Goal: Task Accomplishment & Management: Manage account settings

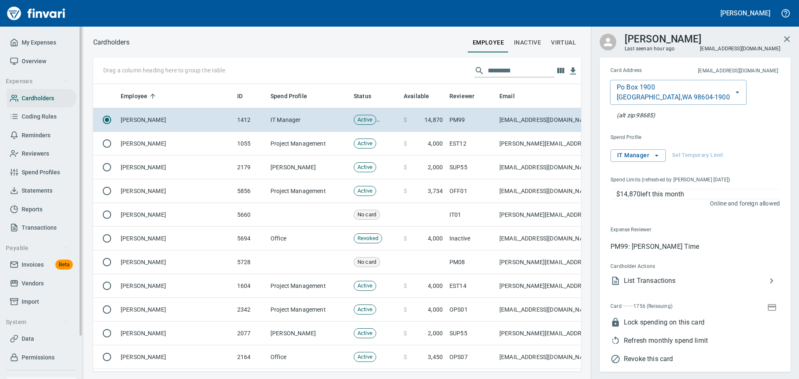
scroll to position [275, 475]
click at [35, 61] on span "Overview" at bounding box center [34, 61] width 25 height 10
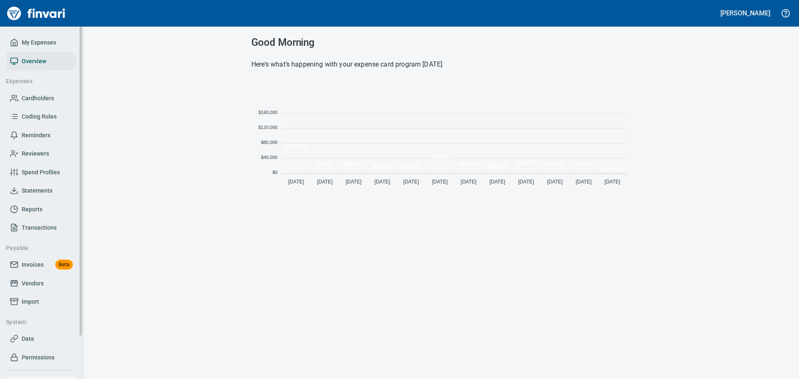
scroll to position [109, 373]
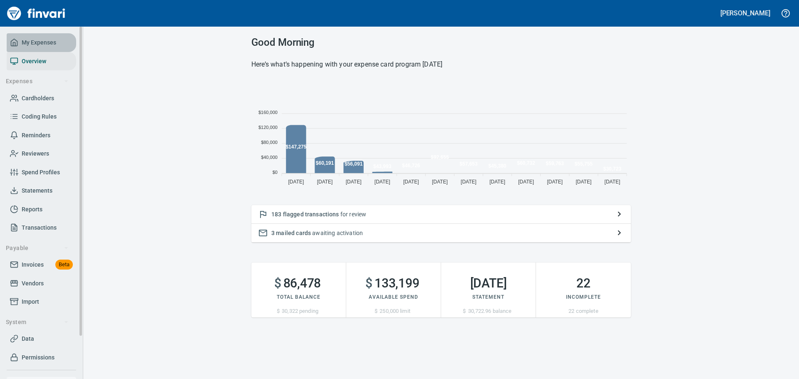
click at [36, 45] on span "My Expenses" at bounding box center [39, 42] width 35 height 10
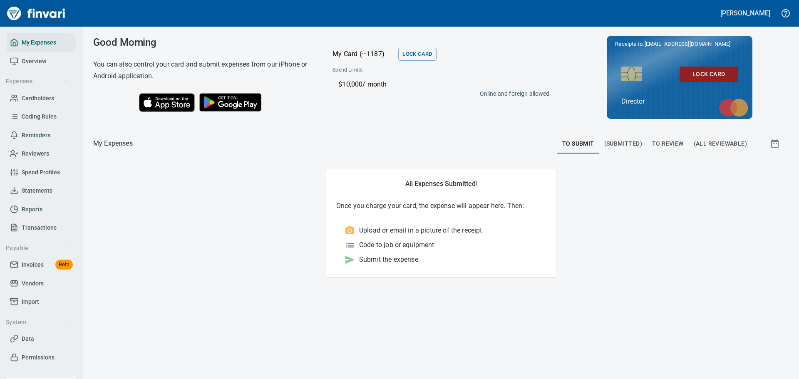
click at [679, 144] on span "To Review" at bounding box center [668, 144] width 32 height 10
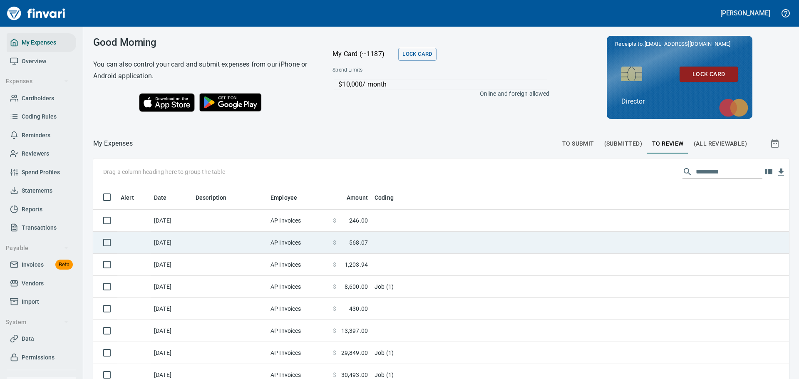
scroll to position [281, 684]
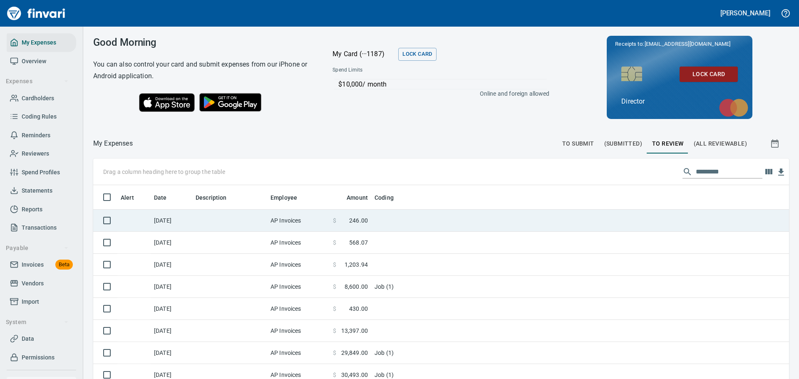
click at [276, 216] on td "AP Invoices" at bounding box center [298, 221] width 62 height 22
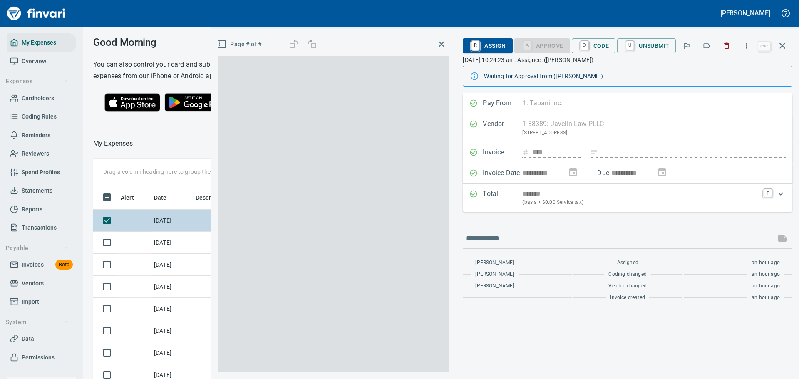
scroll to position [275, 469]
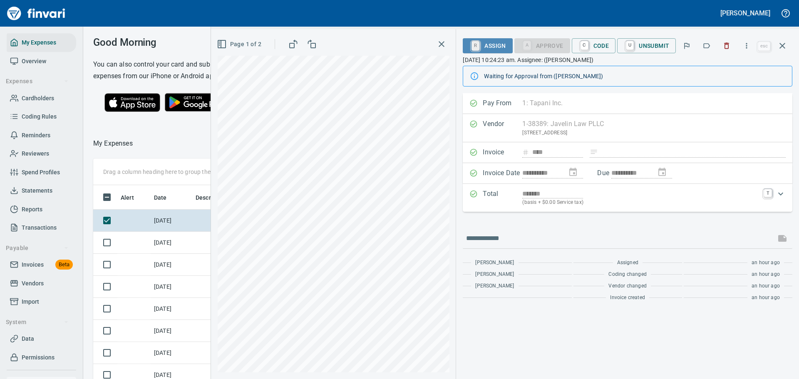
click at [475, 45] on link "R" at bounding box center [476, 45] width 8 height 9
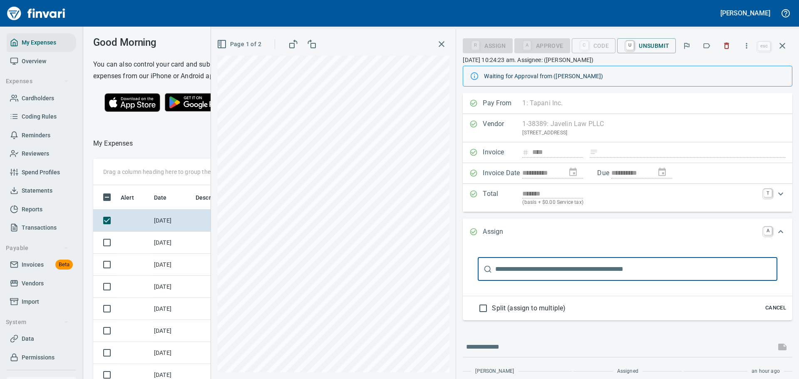
click at [527, 273] on input "text" at bounding box center [636, 269] width 282 height 23
click at [524, 269] on input "****" at bounding box center [627, 269] width 264 height 23
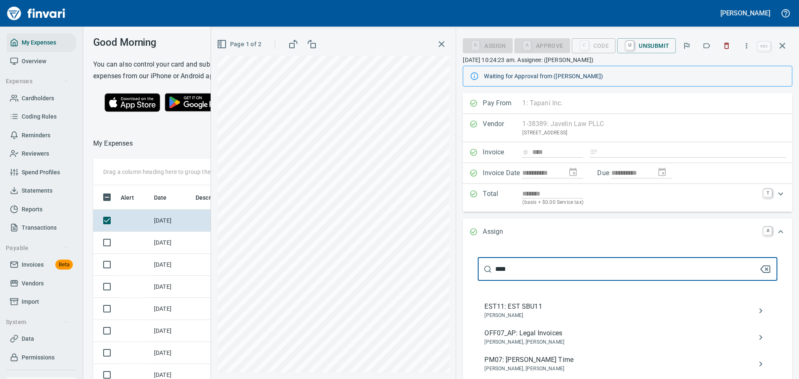
type input "****"
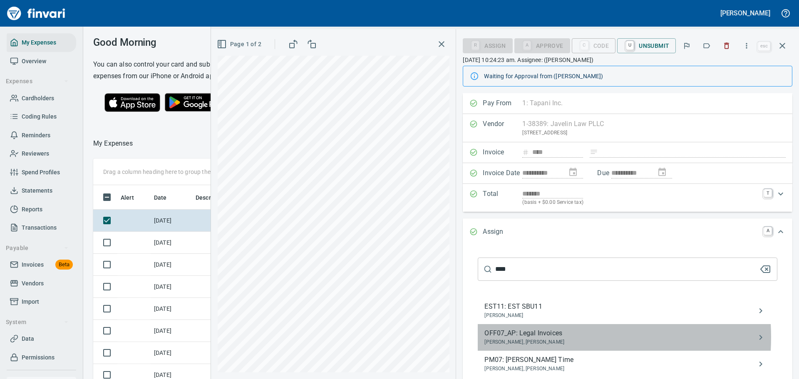
click at [538, 337] on span "OFF07_AP: Legal Invoices" at bounding box center [621, 333] width 273 height 10
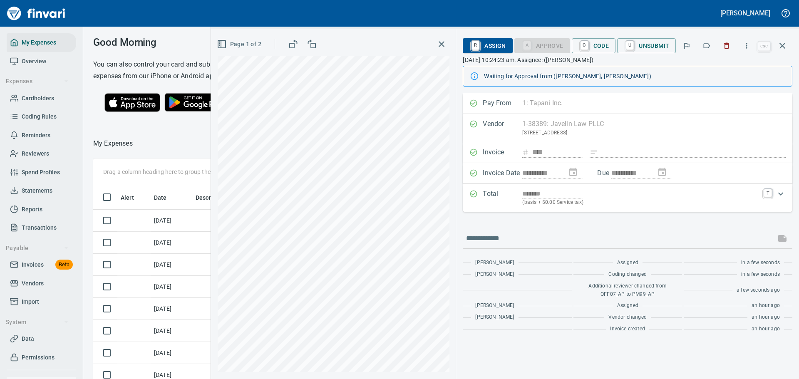
click at [445, 43] on icon "button" at bounding box center [442, 44] width 10 height 10
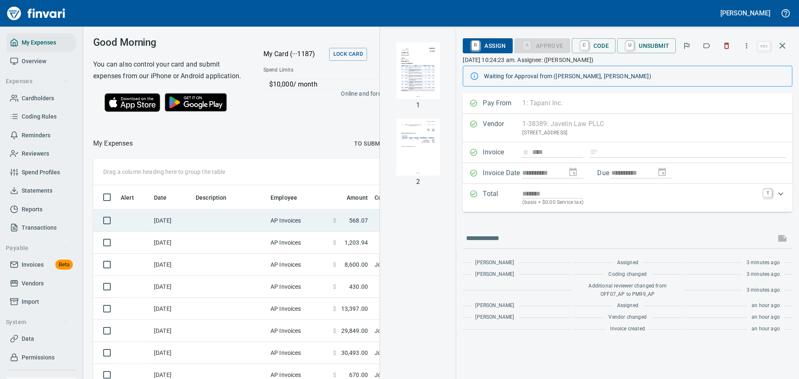
click at [316, 231] on td "AP Invoices" at bounding box center [298, 221] width 62 height 22
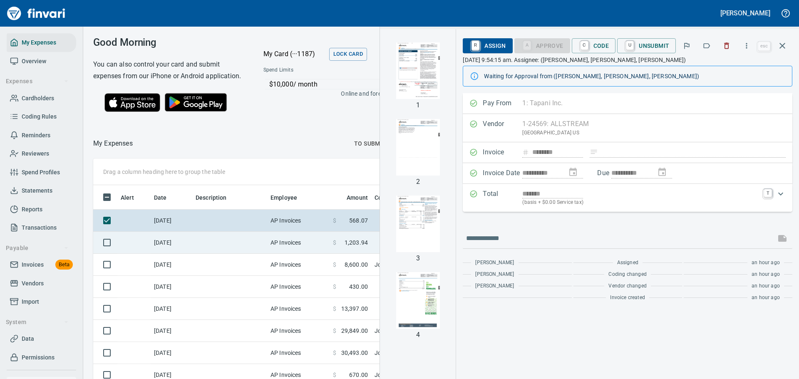
click at [303, 254] on td "AP Invoices" at bounding box center [298, 243] width 62 height 22
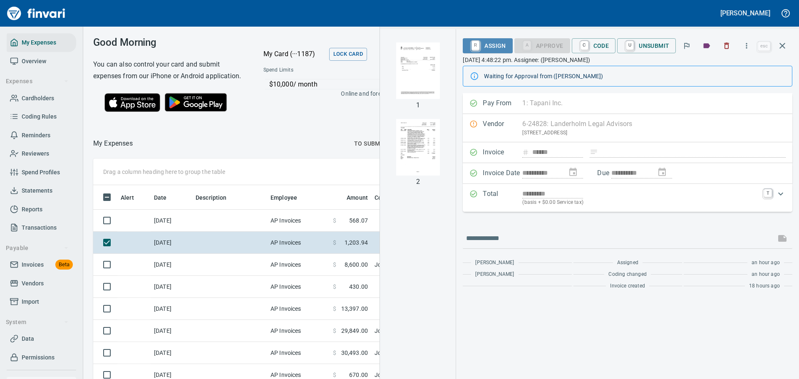
click at [483, 45] on span "R Assign" at bounding box center [488, 46] width 36 height 14
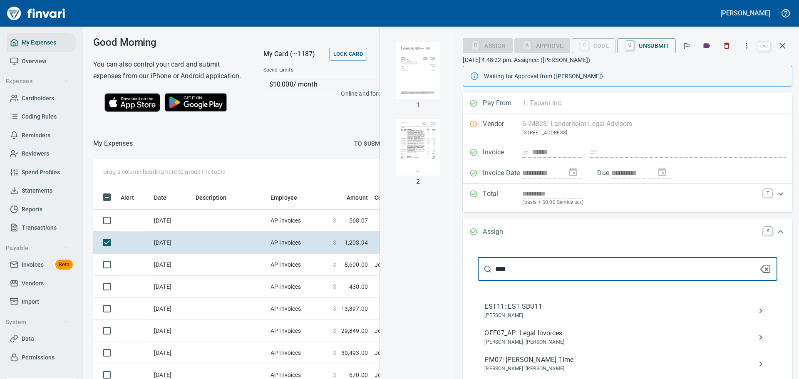
type input "****"
click at [544, 338] on span "OFF07_AP: Legal Invoices" at bounding box center [621, 333] width 273 height 10
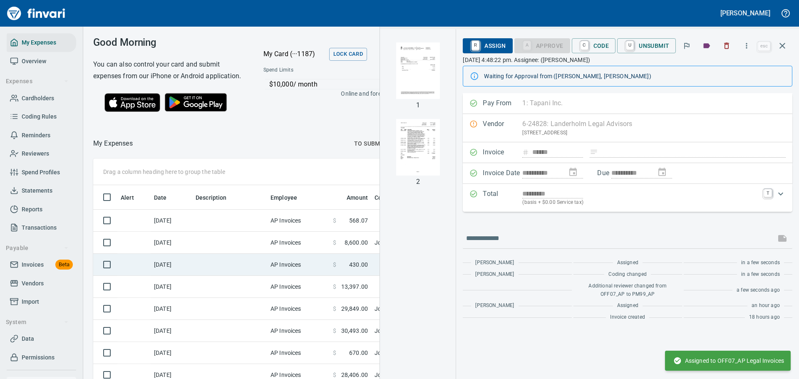
click at [299, 276] on td "AP Invoices" at bounding box center [298, 265] width 62 height 22
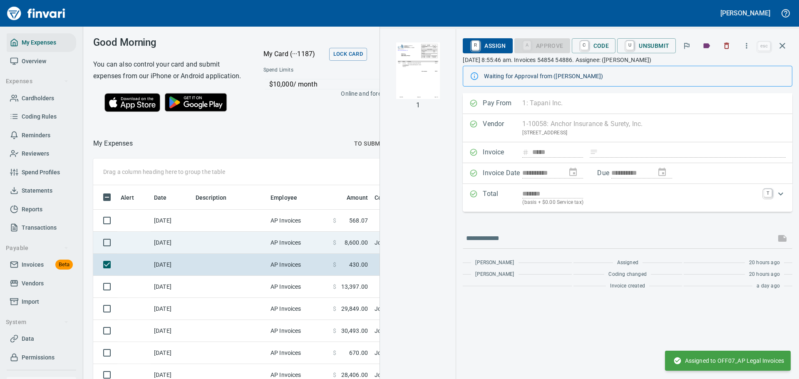
click at [315, 254] on td "AP Invoices" at bounding box center [298, 243] width 62 height 22
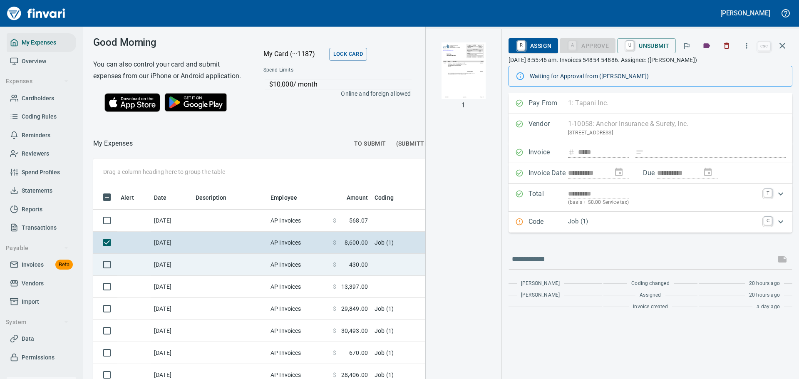
click at [297, 275] on td "AP Invoices" at bounding box center [298, 265] width 62 height 22
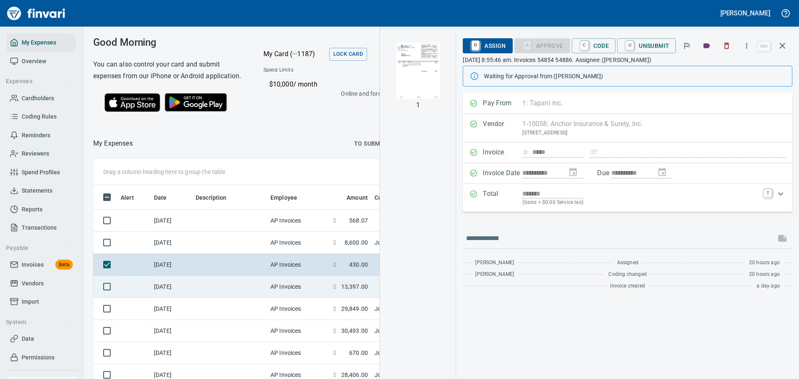
click at [299, 294] on td "AP Invoices" at bounding box center [298, 287] width 62 height 22
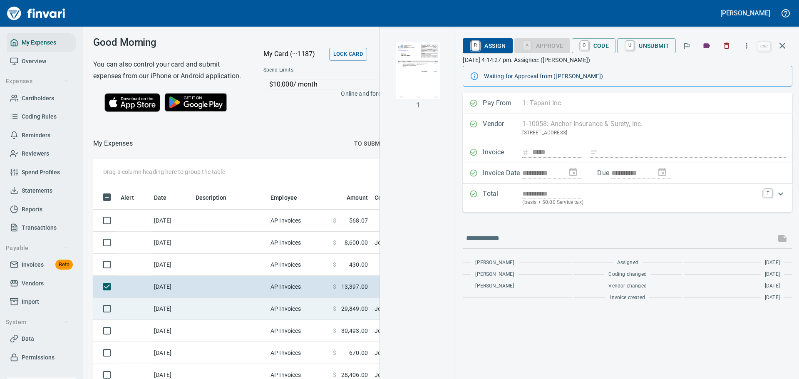
click at [307, 320] on td "AP Invoices" at bounding box center [298, 309] width 62 height 22
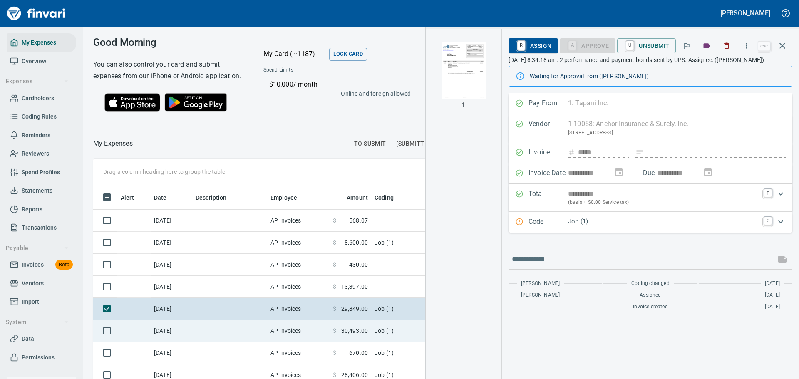
click at [311, 337] on td "AP Invoices" at bounding box center [298, 331] width 62 height 22
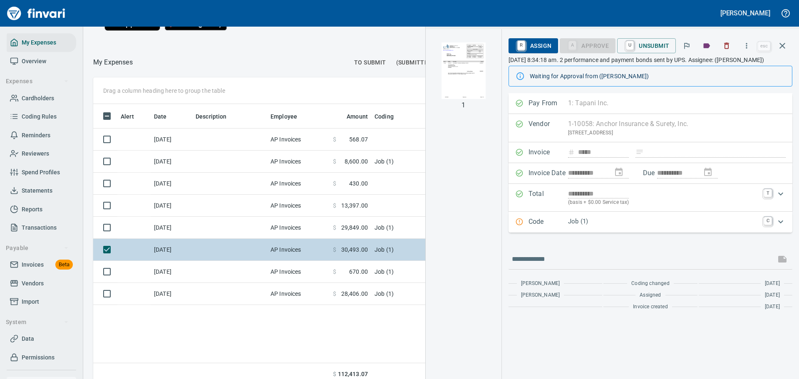
scroll to position [83, 0]
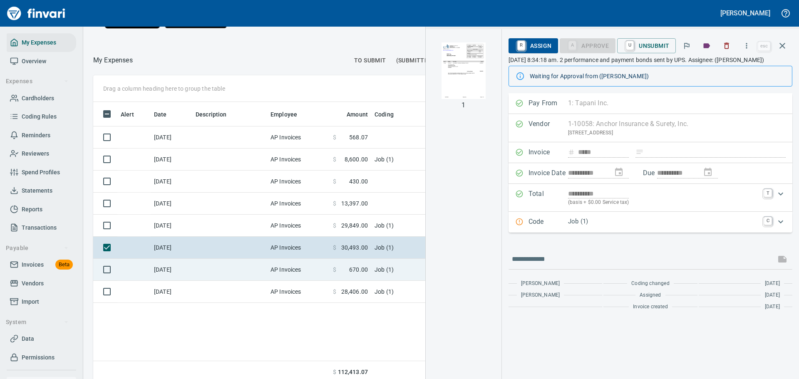
click at [304, 274] on td "AP Invoices" at bounding box center [298, 270] width 62 height 22
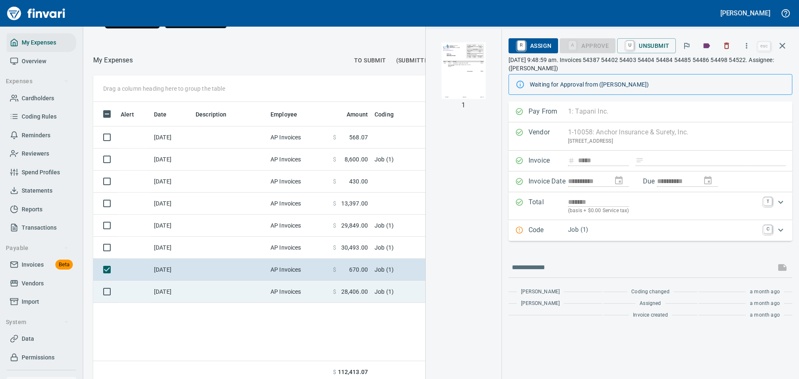
click at [299, 299] on td "AP Invoices" at bounding box center [298, 292] width 62 height 22
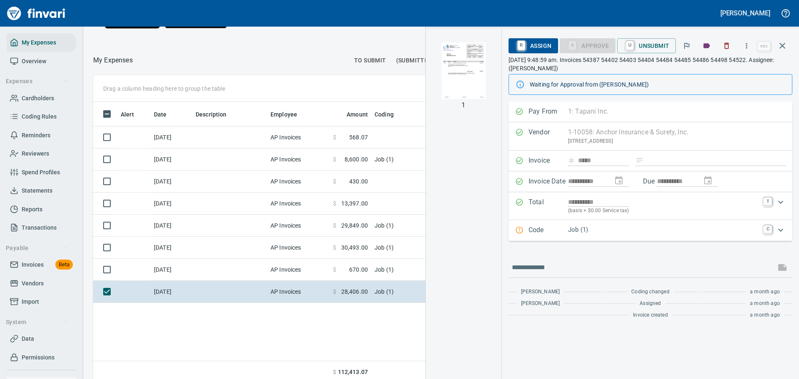
click at [450, 69] on img "button" at bounding box center [463, 70] width 57 height 57
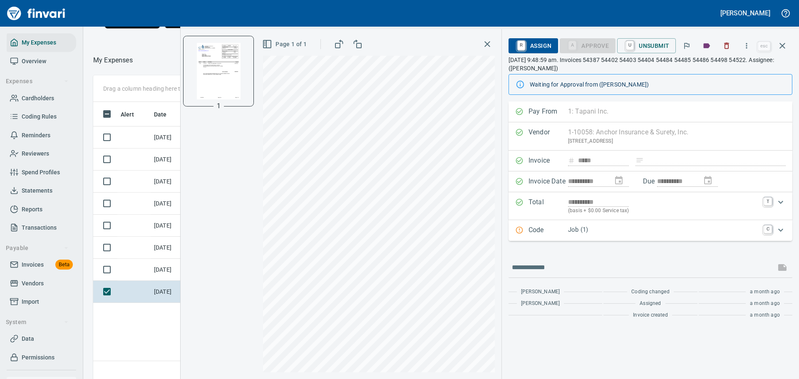
click at [490, 42] on icon "button" at bounding box center [488, 44] width 6 height 6
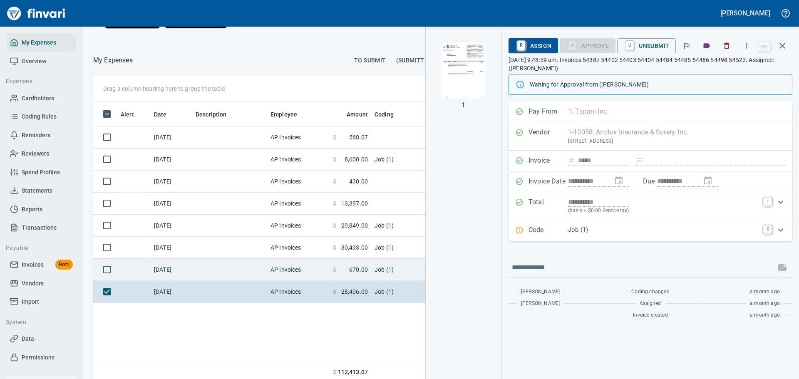
click at [338, 274] on span at bounding box center [342, 270] width 13 height 8
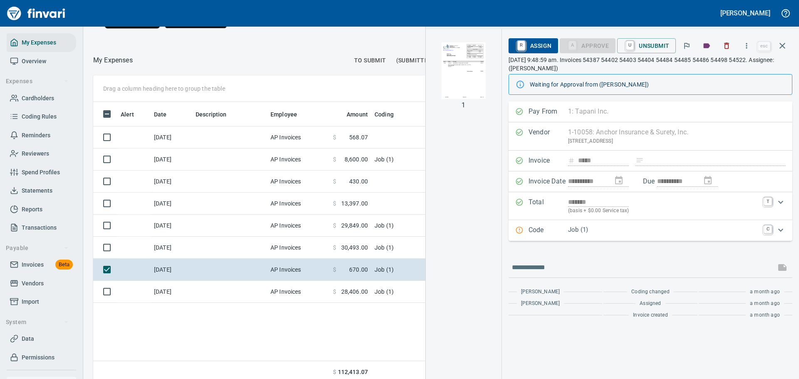
click at [459, 75] on img "button" at bounding box center [463, 70] width 57 height 57
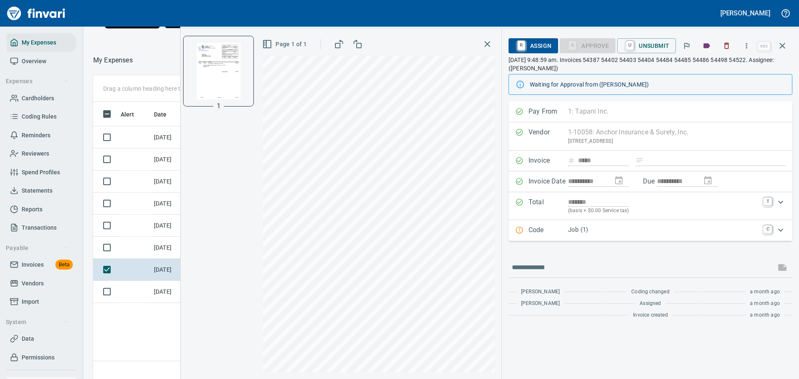
click at [604, 230] on p "Job (1)" at bounding box center [663, 230] width 191 height 10
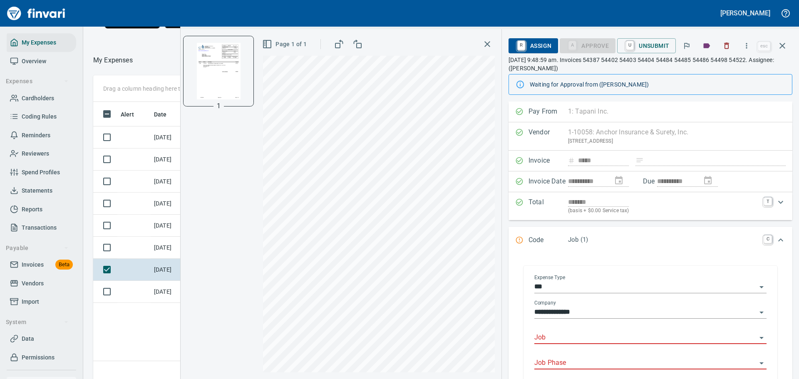
click at [588, 338] on input "Job" at bounding box center [646, 338] width 222 height 12
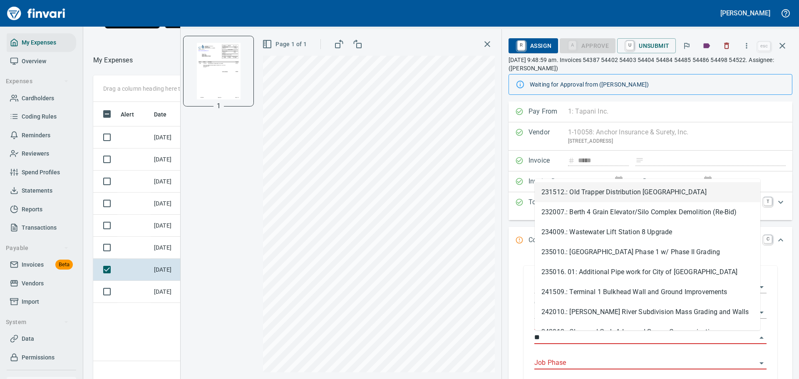
type input "*"
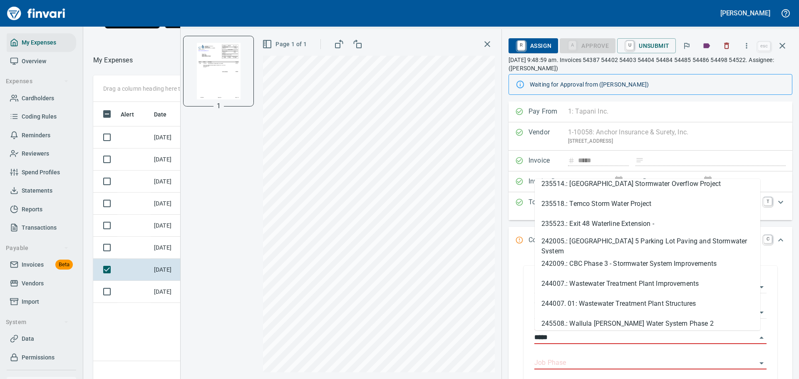
scroll to position [535, 0]
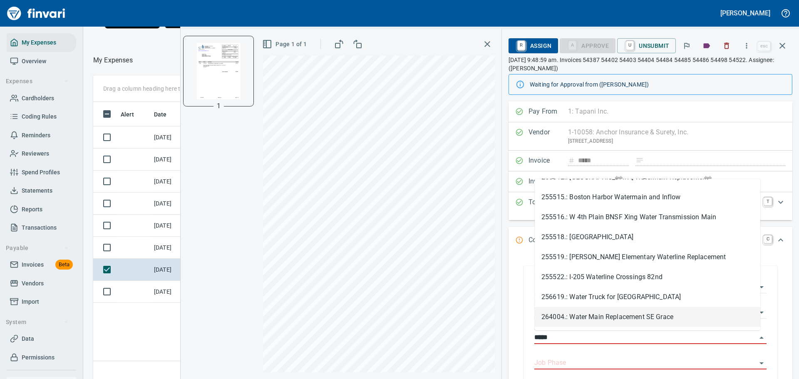
drag, startPoint x: 533, startPoint y: 340, endPoint x: 522, endPoint y: 340, distance: 11.2
click at [522, 340] on div "**********" at bounding box center [650, 339] width 271 height 162
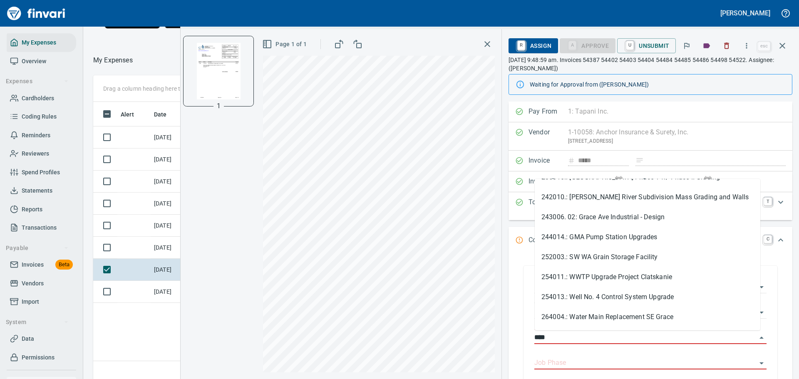
scroll to position [0, 0]
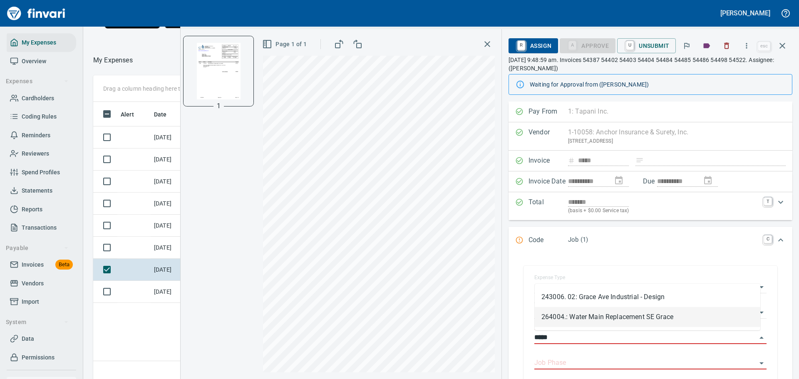
click at [584, 317] on li "264004.: Water Main Replacement SE Grace" at bounding box center [648, 317] width 226 height 20
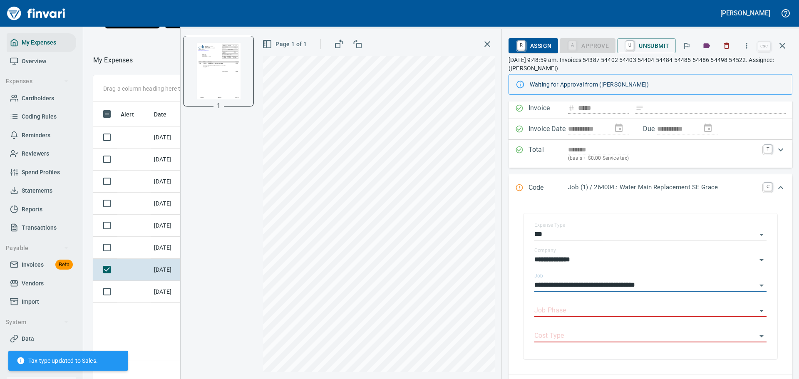
scroll to position [83, 0]
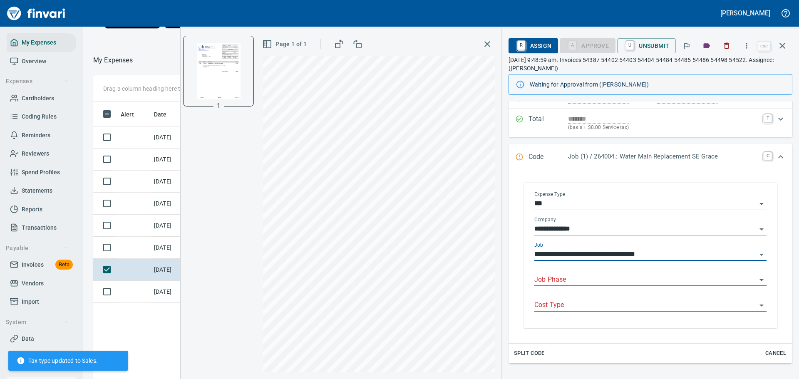
type input "**********"
click at [599, 281] on input "Job Phase" at bounding box center [646, 280] width 222 height 12
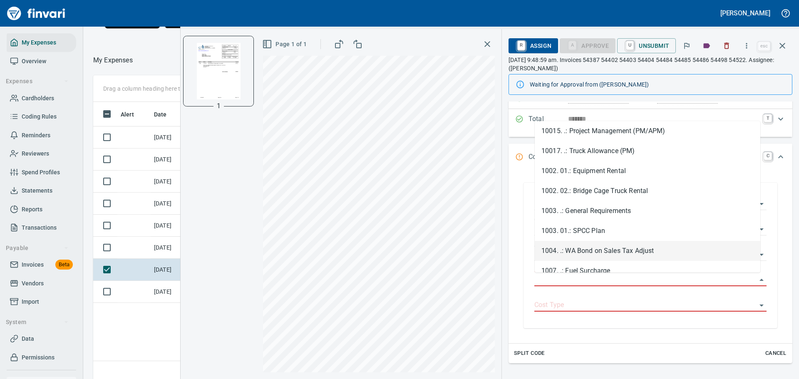
click at [591, 251] on li "1004. .: WA Bond on Sales Tax Adjust" at bounding box center [648, 251] width 226 height 20
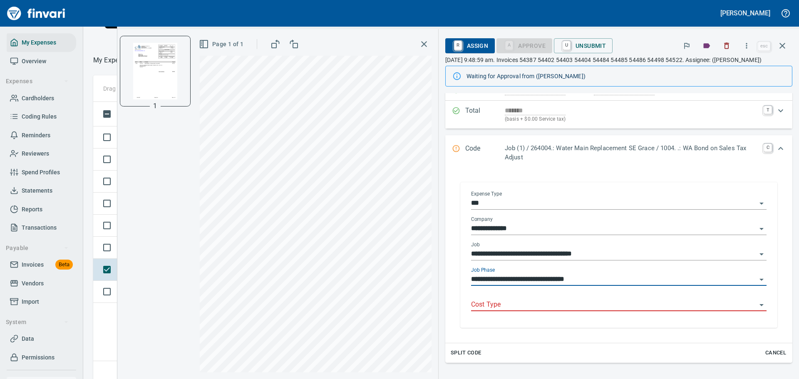
type input "**********"
click at [564, 301] on input "Cost Type" at bounding box center [614, 305] width 286 height 12
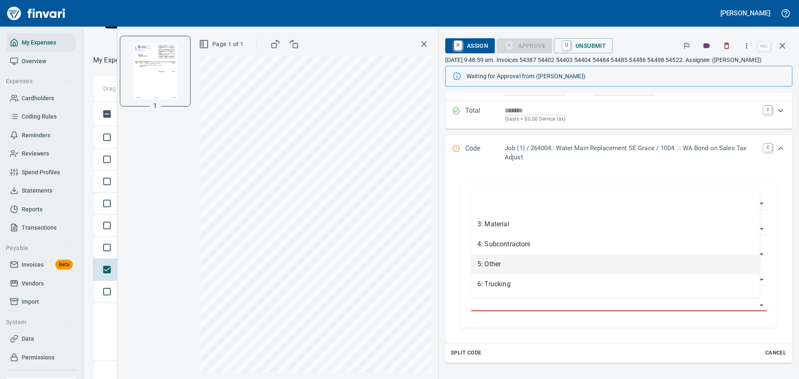
click at [498, 267] on li "5: Other" at bounding box center [615, 264] width 289 height 20
type input "********"
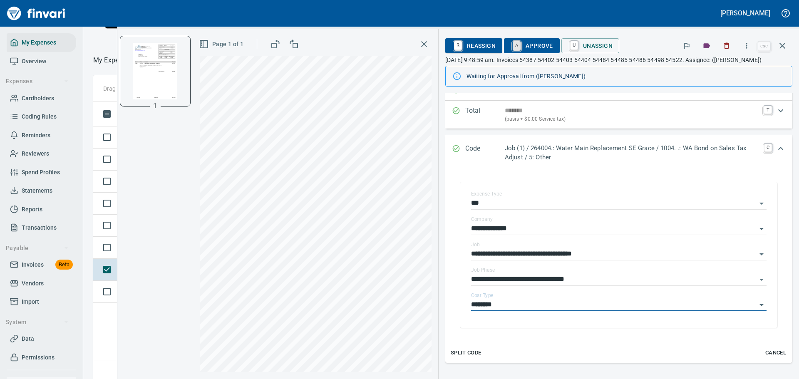
click at [517, 44] on link "A" at bounding box center [517, 45] width 8 height 9
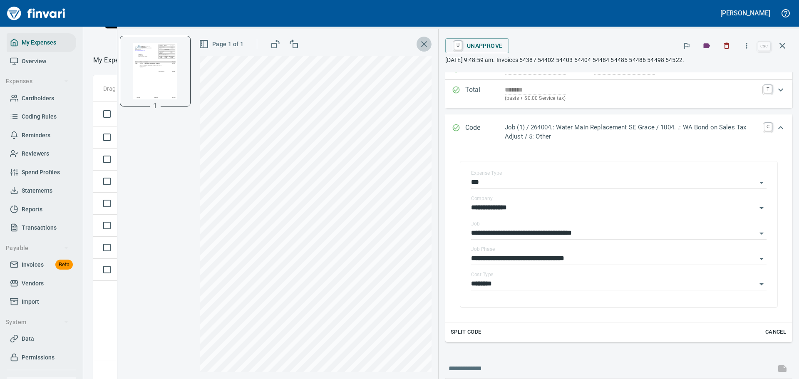
click at [426, 45] on icon "button" at bounding box center [424, 44] width 10 height 10
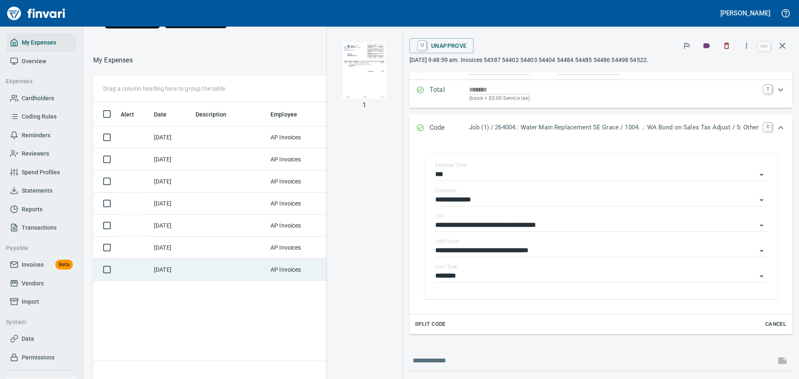
click at [238, 281] on td at bounding box center [229, 270] width 75 height 22
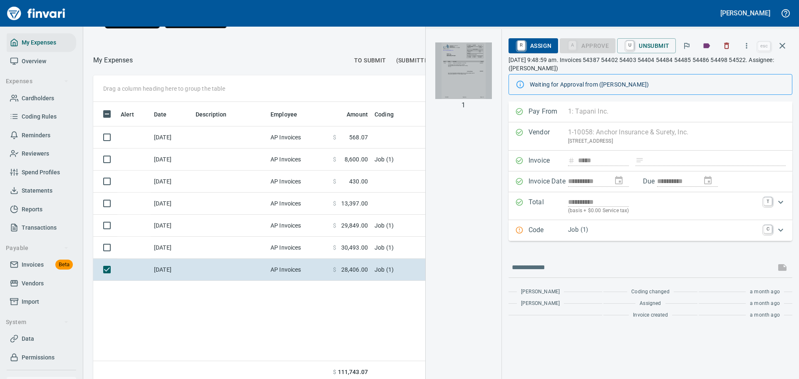
click at [463, 70] on img "button" at bounding box center [463, 70] width 57 height 57
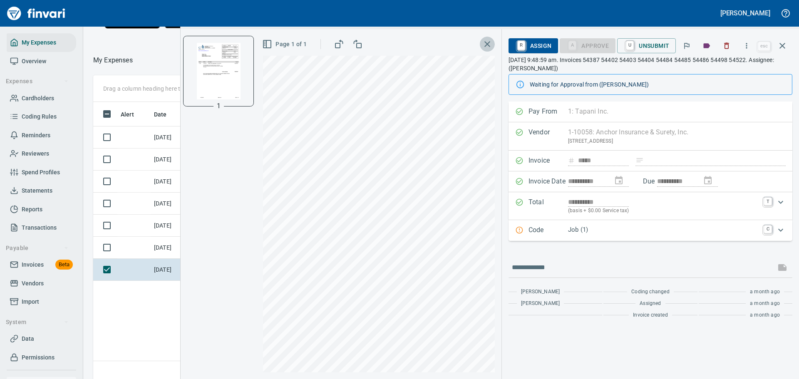
click at [492, 41] on icon "button" at bounding box center [488, 44] width 10 height 10
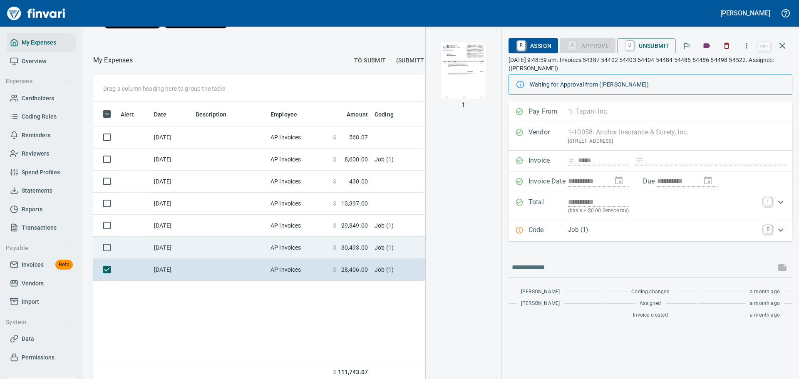
click at [305, 259] on td "AP Invoices" at bounding box center [298, 248] width 62 height 22
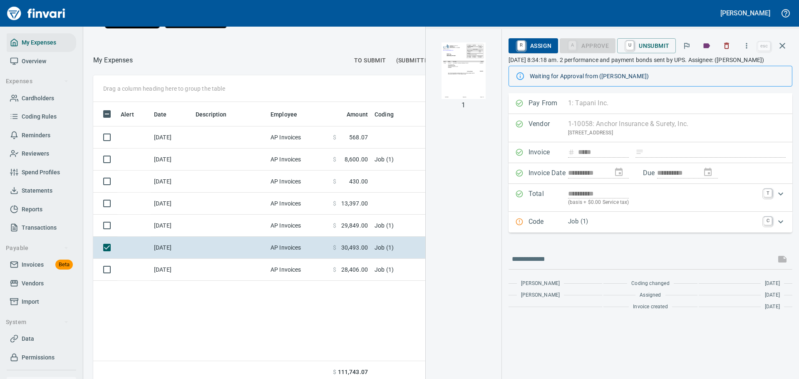
click at [467, 57] on img "button" at bounding box center [463, 70] width 57 height 57
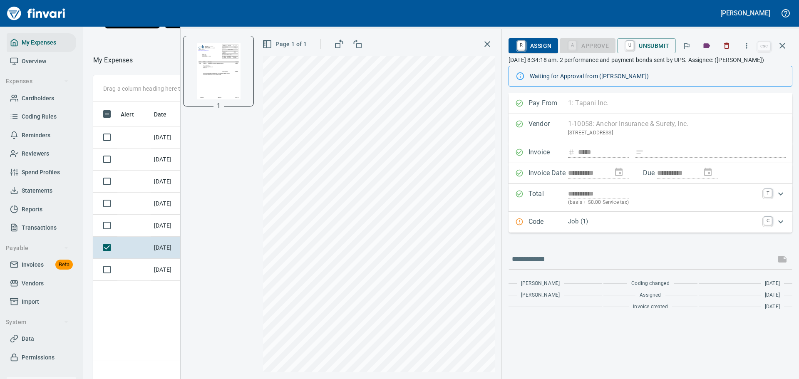
click at [609, 221] on p "Job (1)" at bounding box center [663, 222] width 191 height 10
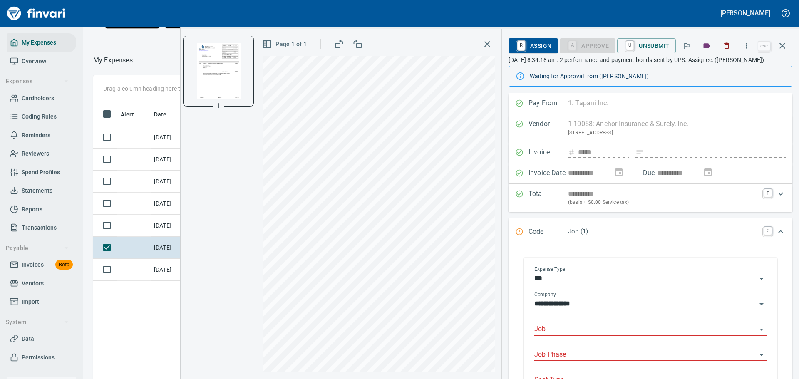
click at [611, 325] on input "Job" at bounding box center [646, 330] width 222 height 12
type input "*"
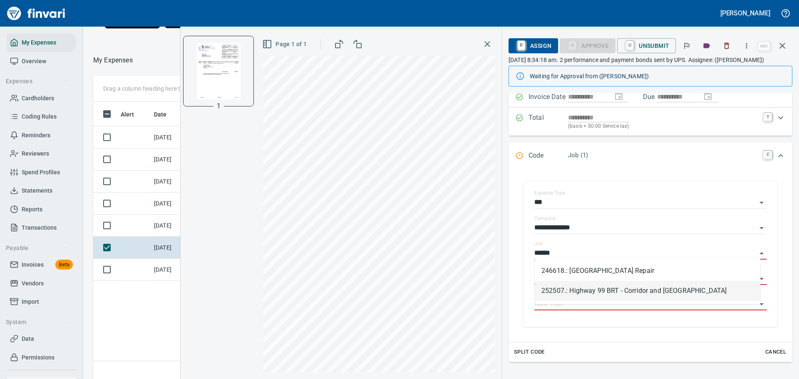
scroll to position [83, 0]
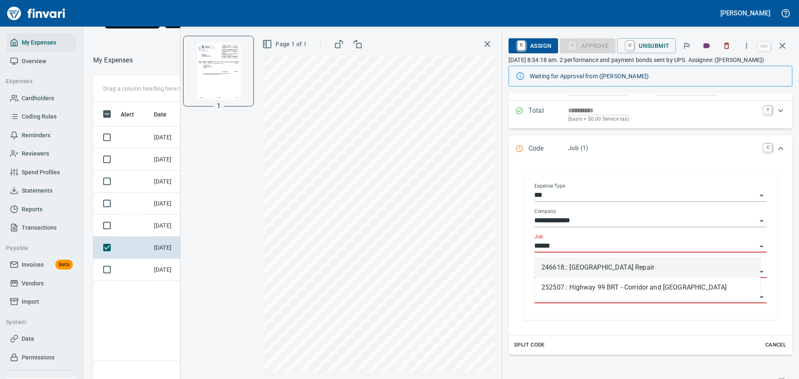
drag, startPoint x: 566, startPoint y: 245, endPoint x: 526, endPoint y: 250, distance: 40.7
click at [526, 250] on div "**********" at bounding box center [651, 247] width 254 height 146
type input "******"
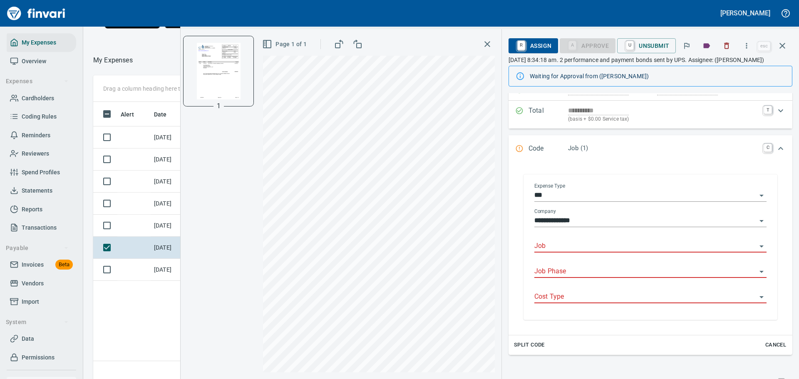
click at [561, 244] on input "Job" at bounding box center [646, 247] width 222 height 12
click at [597, 264] on li "264003.: Transmission Main Replacement" at bounding box center [648, 268] width 226 height 20
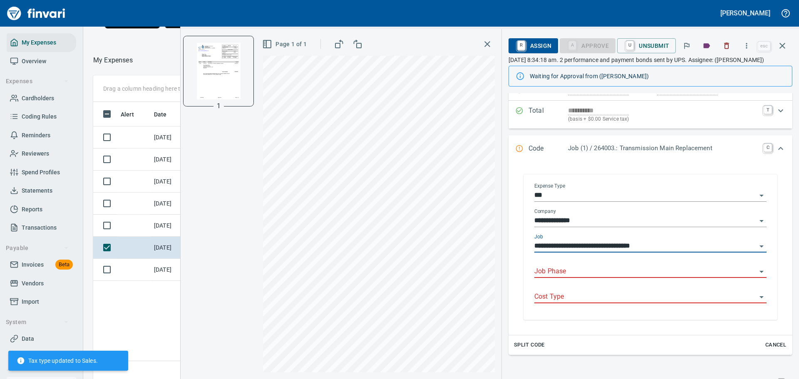
type input "**********"
click at [577, 273] on input "Job Phase" at bounding box center [646, 272] width 222 height 12
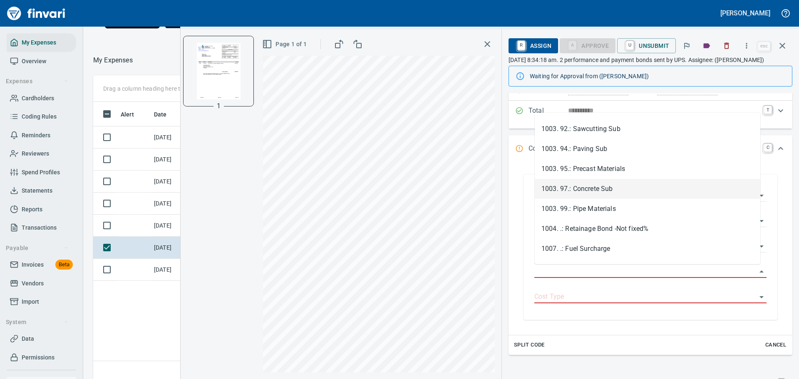
scroll to position [291, 0]
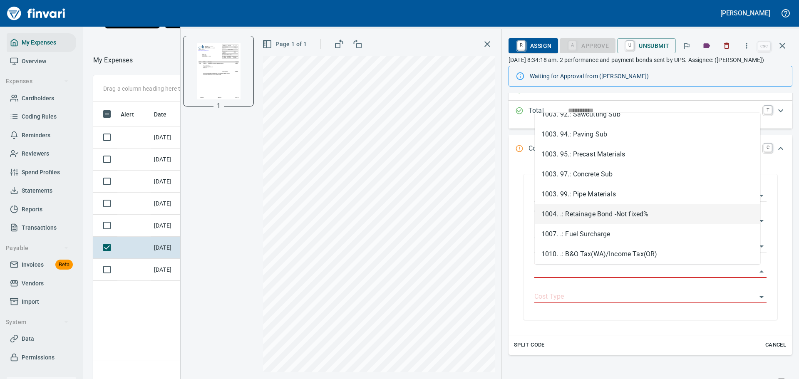
click at [642, 214] on li "1004. .: Retainage Bond -Not fixed%" at bounding box center [648, 214] width 226 height 20
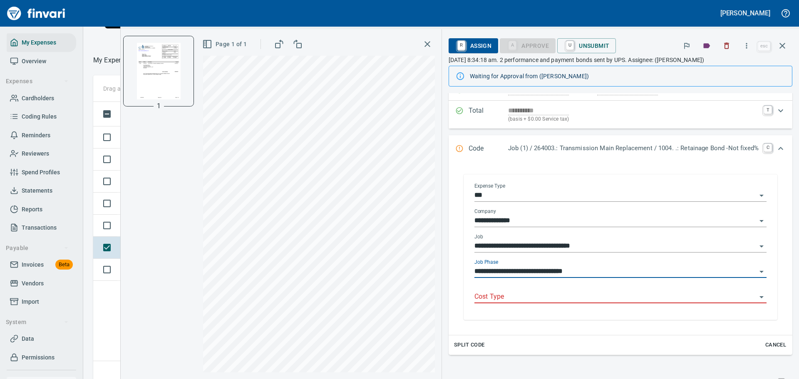
type input "**********"
click at [549, 303] on input "Cost Type" at bounding box center [616, 297] width 282 height 12
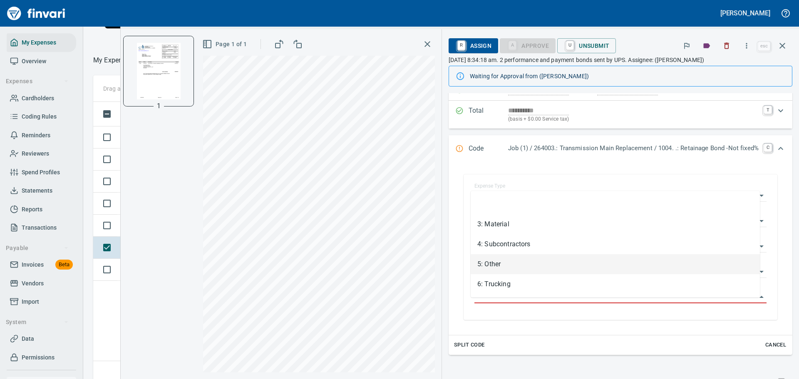
click at [502, 264] on li "5: Other" at bounding box center [615, 264] width 289 height 20
type input "********"
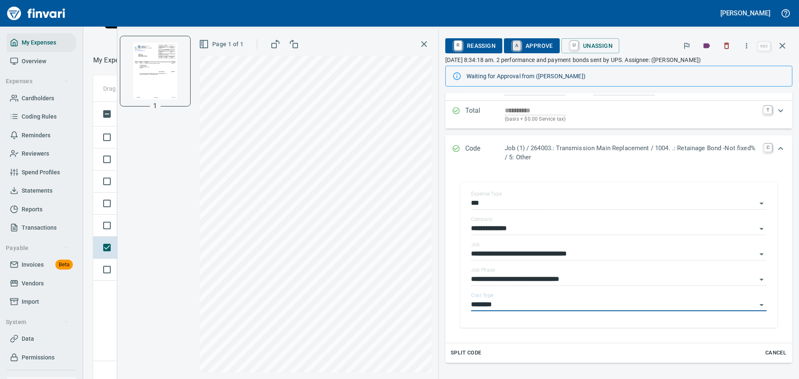
click at [521, 49] on link "A" at bounding box center [517, 45] width 8 height 9
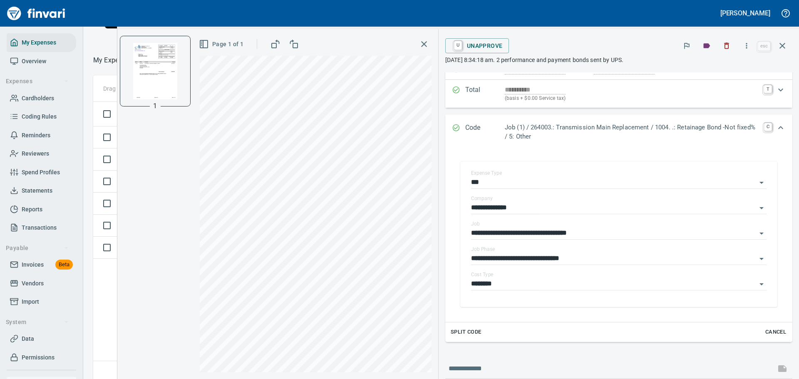
click at [423, 42] on icon "button" at bounding box center [424, 44] width 10 height 10
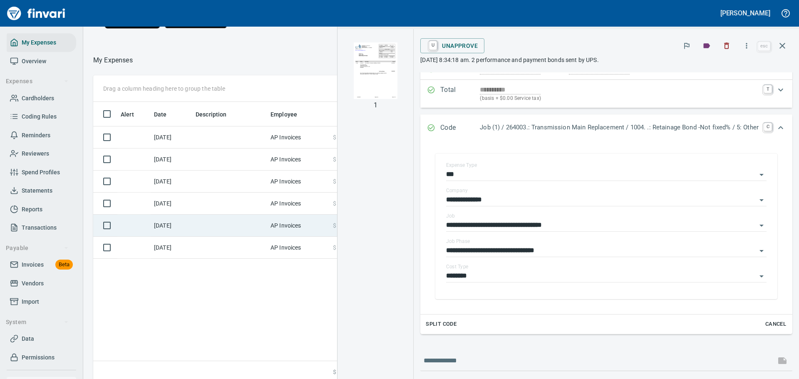
click at [285, 237] on td "AP Invoices" at bounding box center [298, 226] width 62 height 22
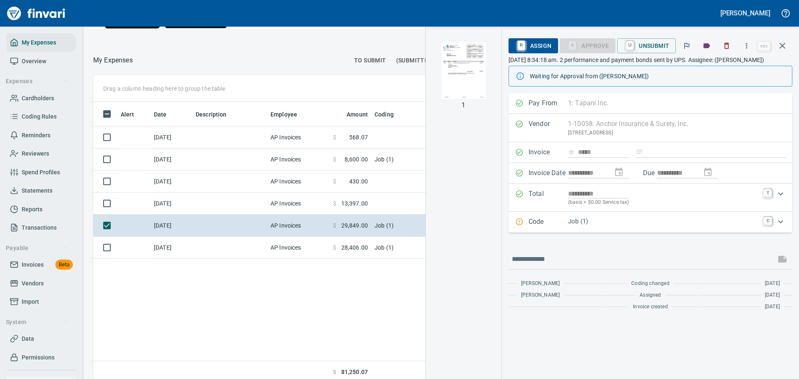
click at [465, 71] on img "button" at bounding box center [463, 70] width 57 height 57
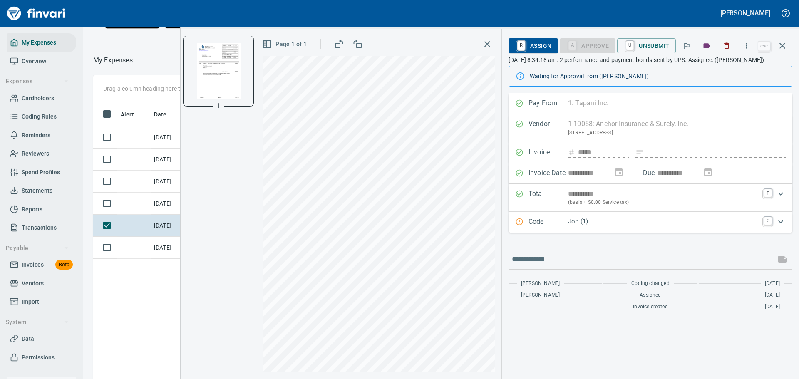
click at [490, 43] on icon "button" at bounding box center [488, 44] width 10 height 10
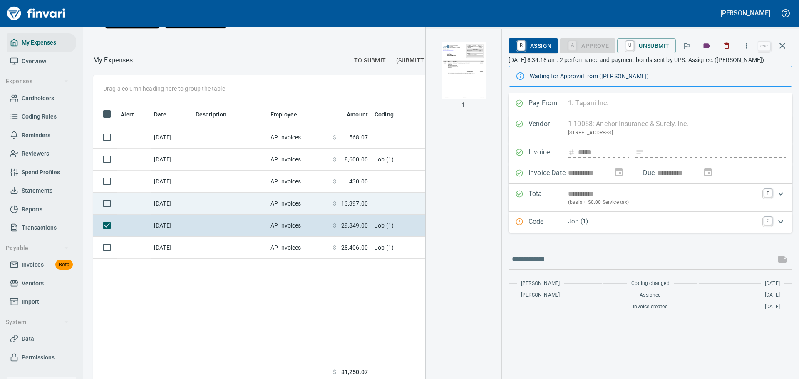
click at [277, 215] on td "AP Invoices" at bounding box center [298, 204] width 62 height 22
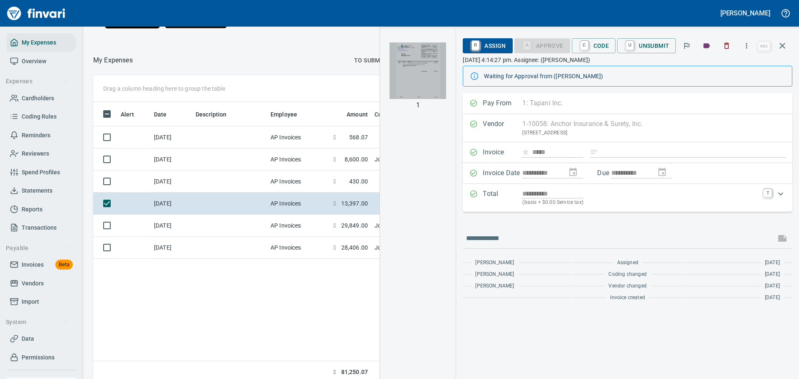
click at [423, 76] on img "button" at bounding box center [418, 70] width 57 height 57
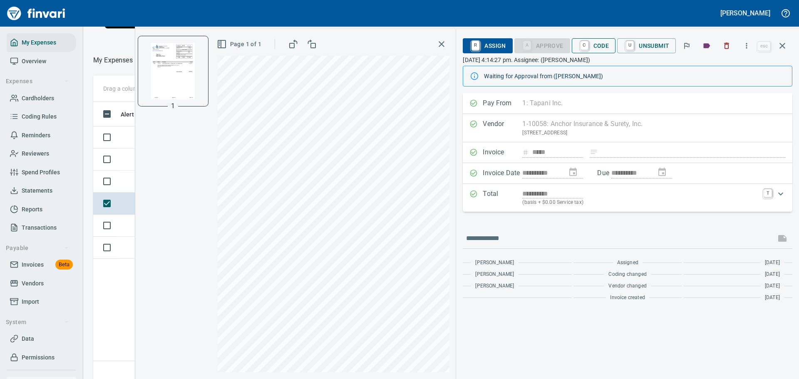
click at [597, 49] on span "C Code" at bounding box center [594, 46] width 31 height 14
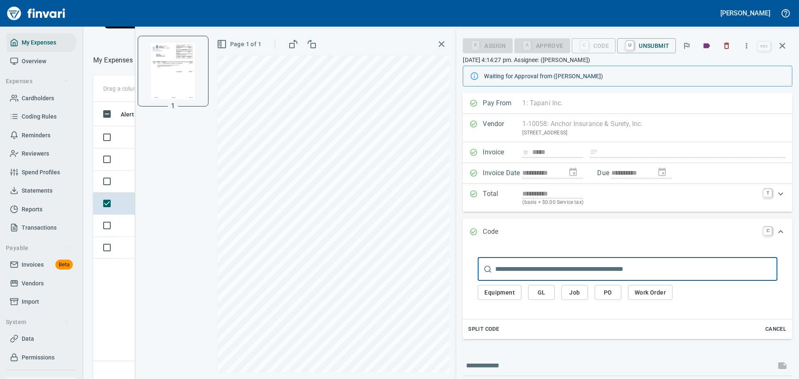
click at [545, 269] on input "text" at bounding box center [636, 269] width 282 height 23
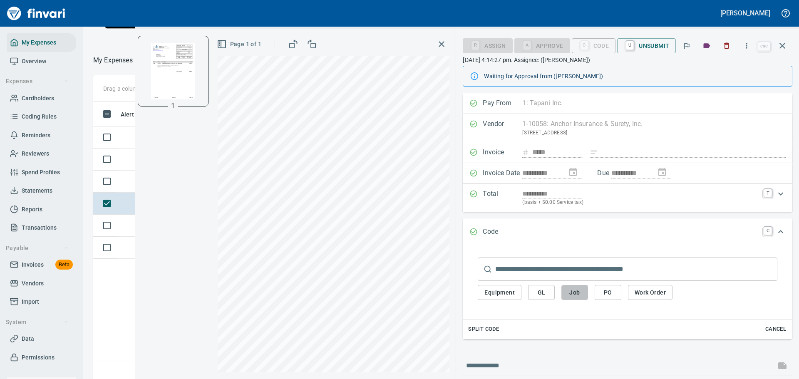
click at [567, 296] on button "Job" at bounding box center [575, 292] width 27 height 15
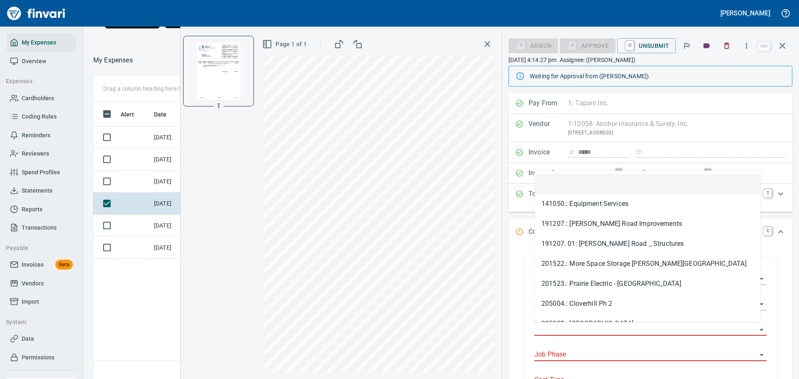
click at [569, 332] on input "Job" at bounding box center [646, 330] width 222 height 12
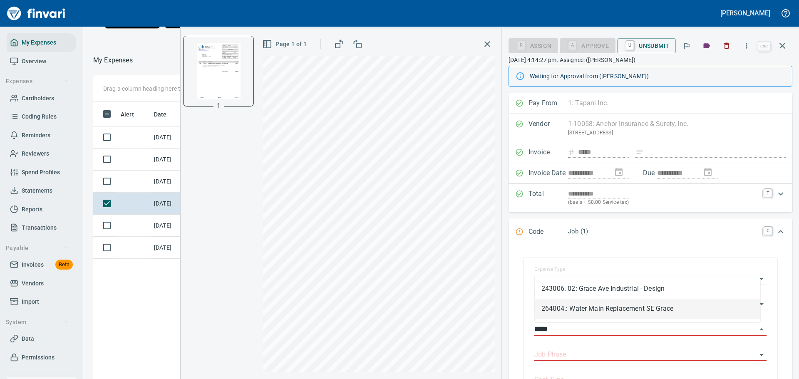
click at [612, 311] on li "264004.: Water Main Replacement SE Grace" at bounding box center [648, 309] width 226 height 20
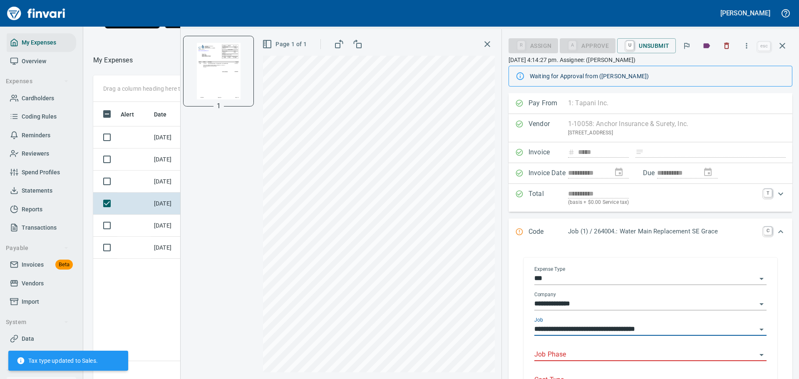
type input "**********"
click at [588, 357] on input "Job Phase" at bounding box center [646, 355] width 222 height 12
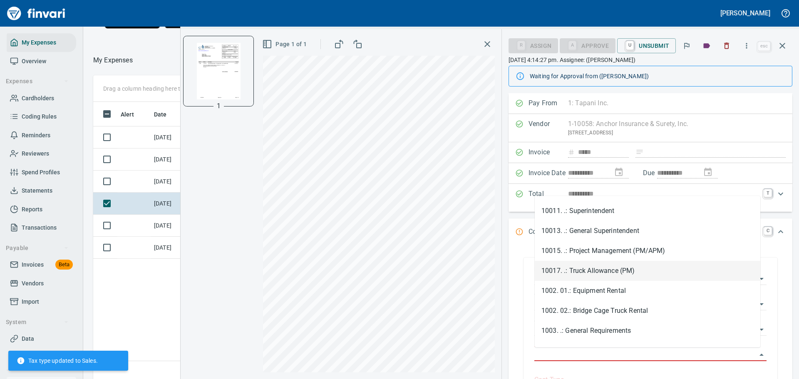
scroll to position [83, 0]
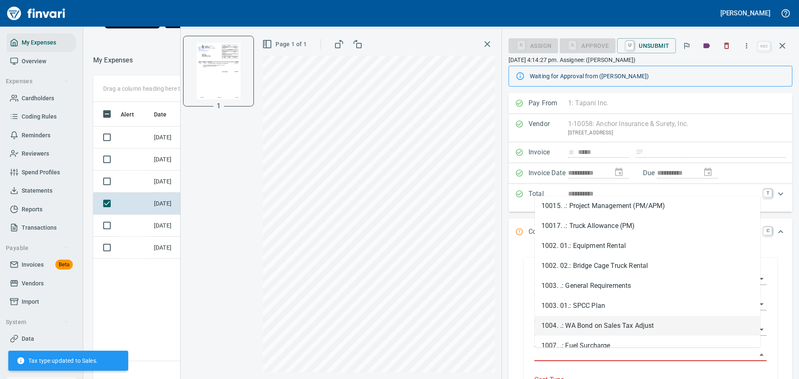
click at [590, 321] on li "1004. .: WA Bond on Sales Tax Adjust" at bounding box center [648, 326] width 226 height 20
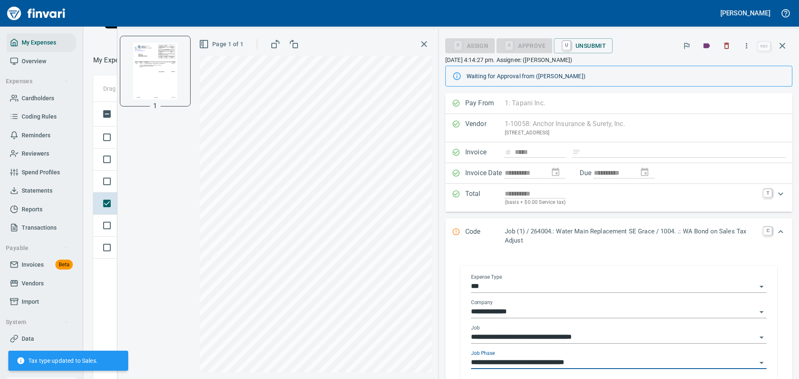
type input "**********"
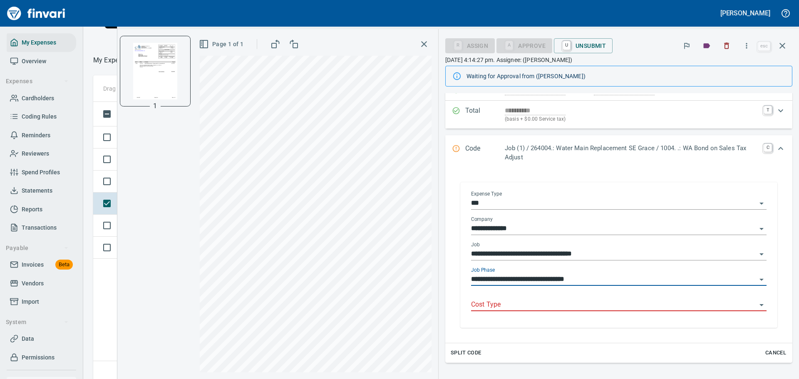
click at [573, 305] on input "Cost Type" at bounding box center [614, 305] width 286 height 12
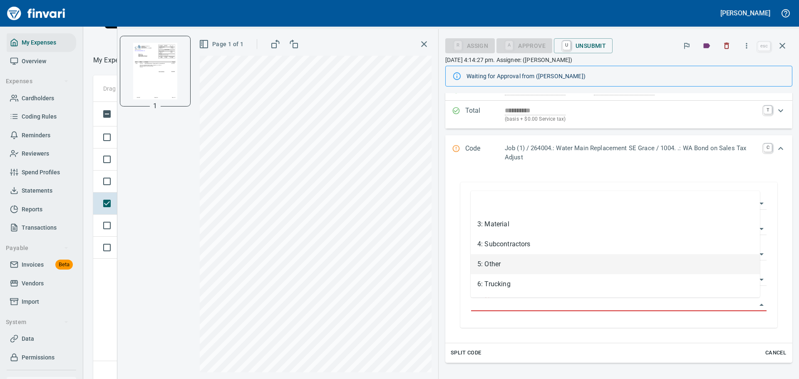
click at [500, 267] on li "5: Other" at bounding box center [615, 264] width 289 height 20
type input "********"
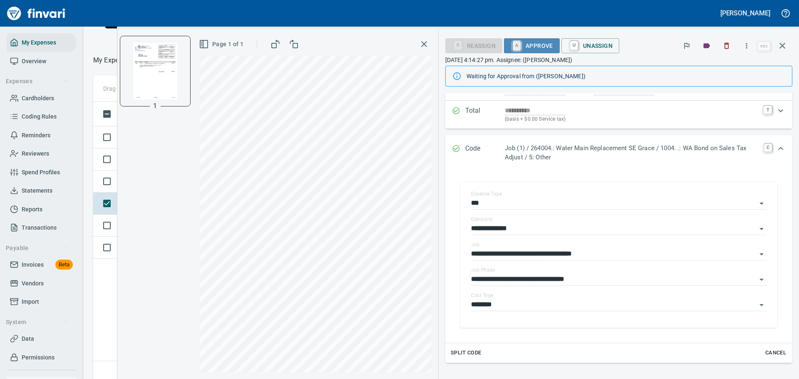
click at [513, 47] on link "A" at bounding box center [517, 45] width 8 height 9
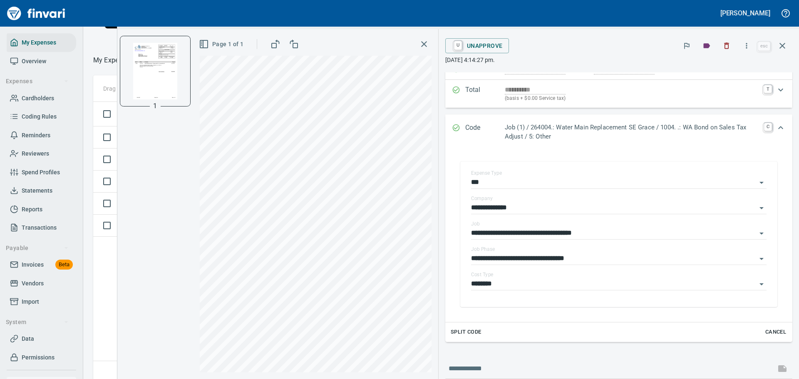
click at [423, 42] on icon "button" at bounding box center [424, 44] width 10 height 10
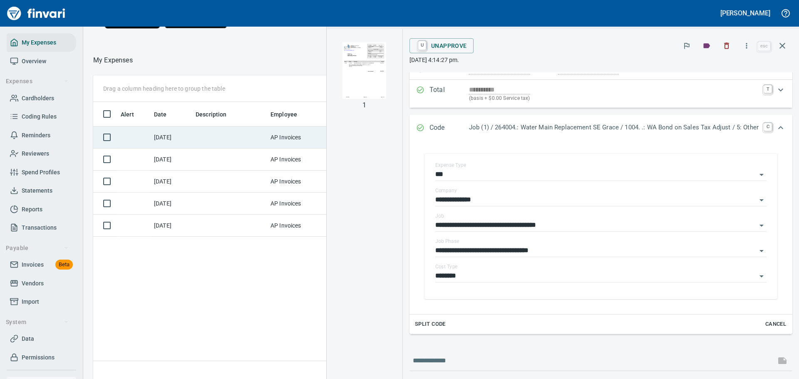
click at [212, 148] on td at bounding box center [229, 138] width 75 height 22
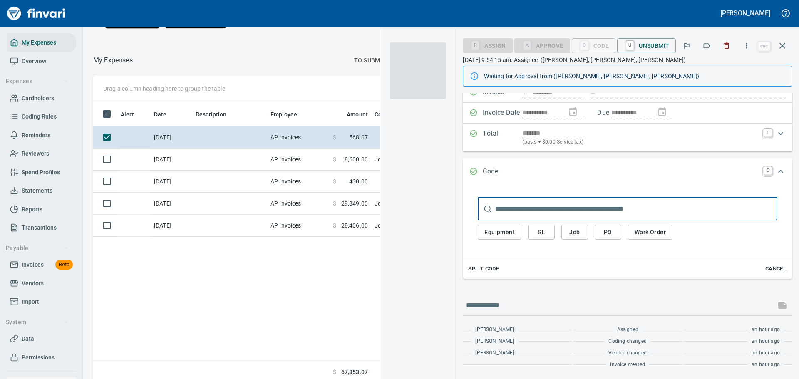
click at [420, 85] on span at bounding box center [418, 70] width 57 height 57
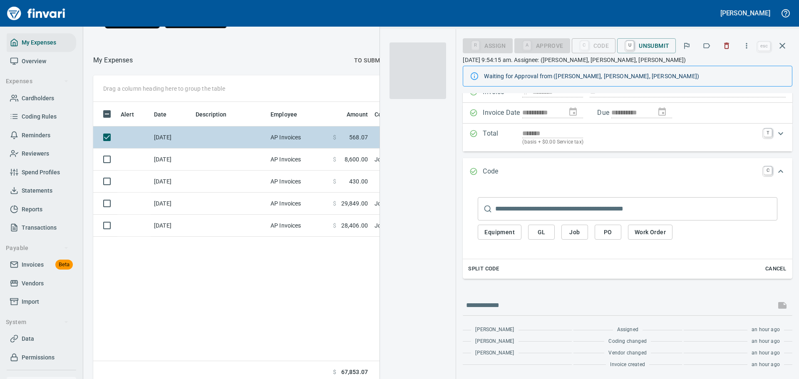
click at [232, 143] on td at bounding box center [229, 138] width 75 height 22
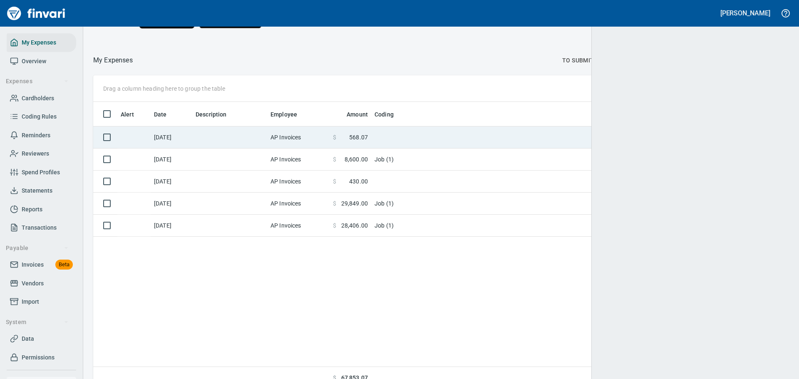
scroll to position [281, 682]
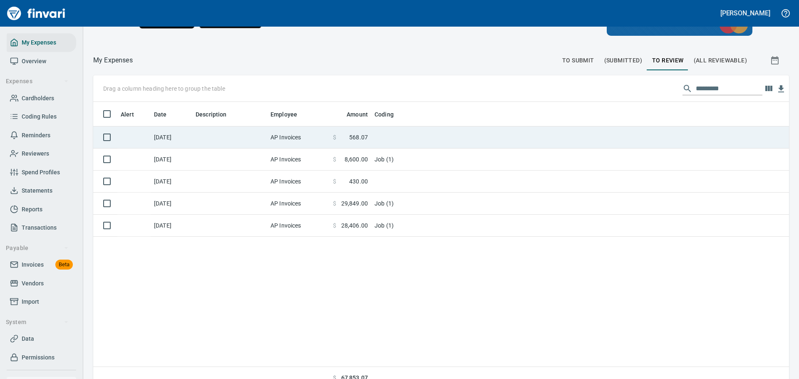
click at [232, 143] on td at bounding box center [229, 138] width 75 height 22
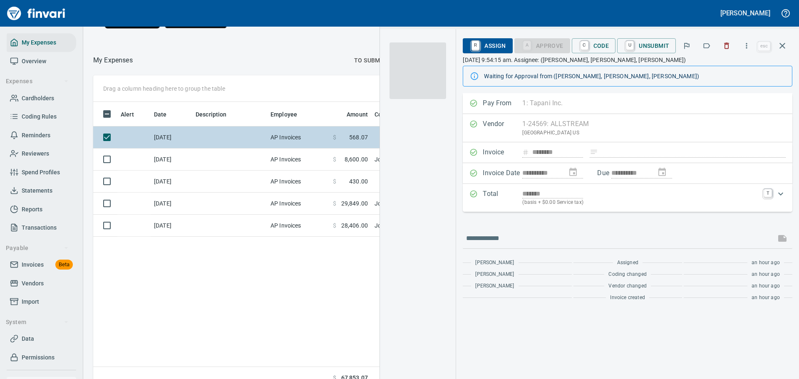
scroll to position [275, 469]
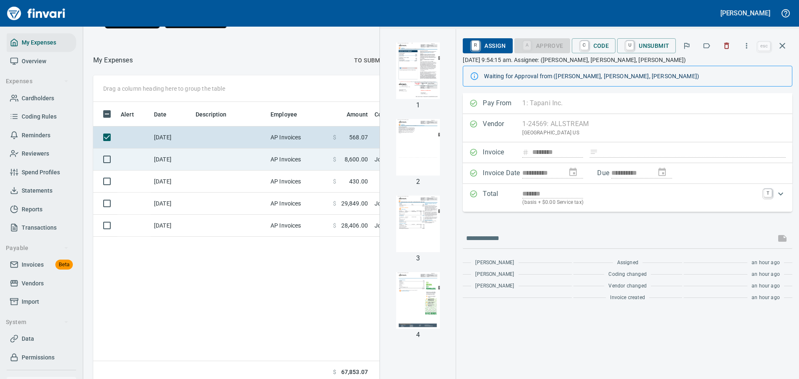
click at [283, 169] on td "AP Invoices" at bounding box center [298, 160] width 62 height 22
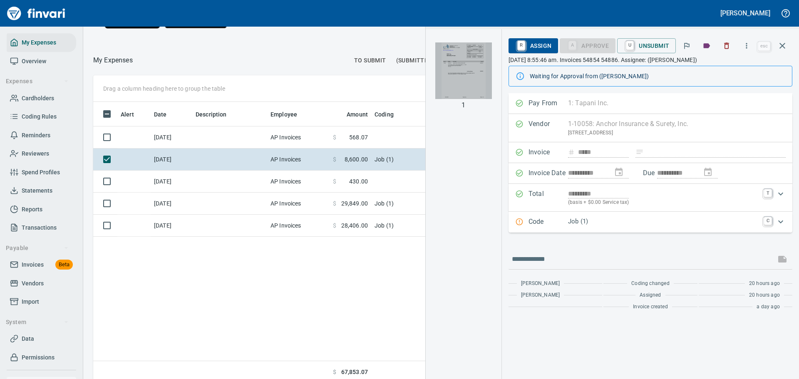
click at [474, 73] on img "button" at bounding box center [463, 70] width 57 height 57
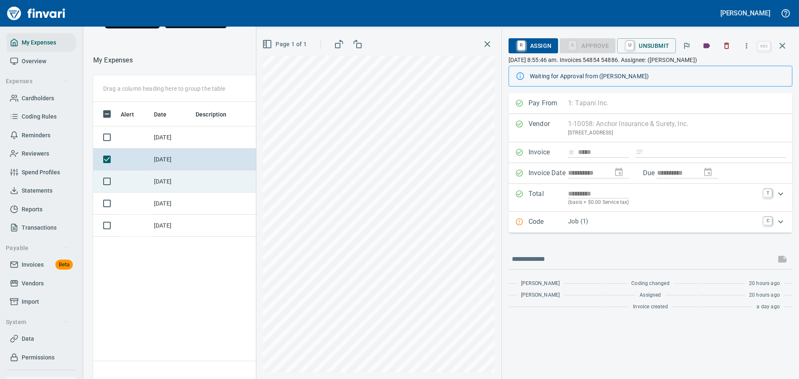
click at [193, 193] on td at bounding box center [229, 182] width 75 height 22
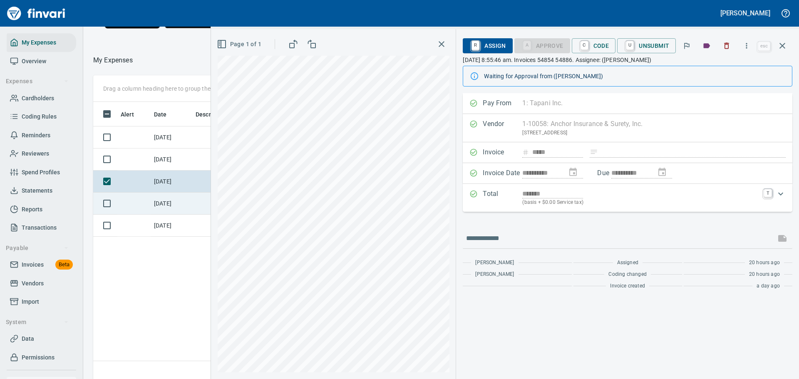
click at [180, 215] on td "[DATE]" at bounding box center [172, 204] width 42 height 22
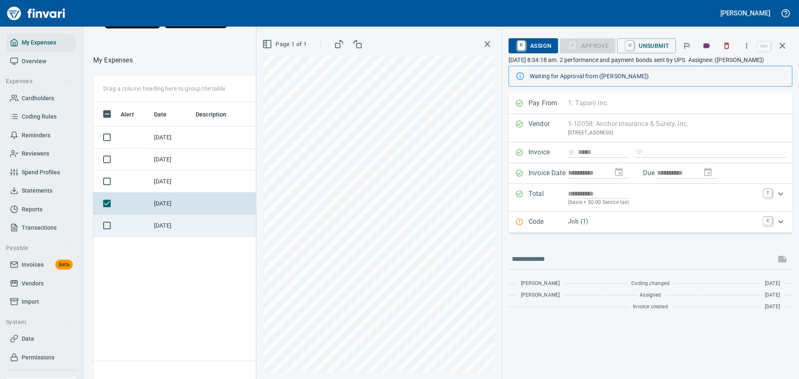
click at [181, 228] on td "[DATE]" at bounding box center [172, 226] width 42 height 22
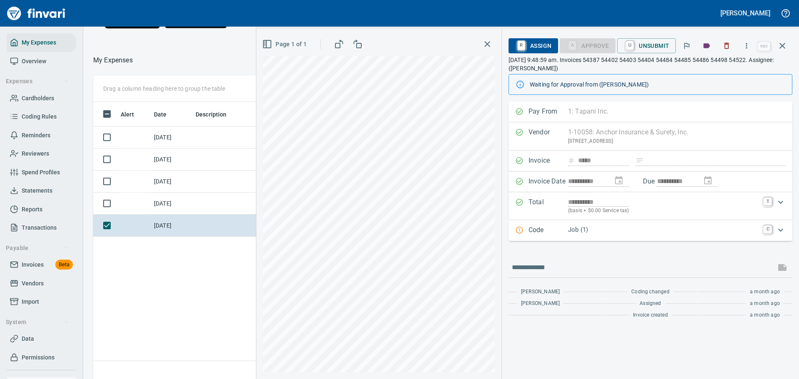
click at [159, 276] on div "Alert Date Description Employee Amount Coding [DATE] AP Invoices $ 568.07 [DATE…" at bounding box center [337, 243] width 488 height 282
drag, startPoint x: 198, startPoint y: 221, endPoint x: 195, endPoint y: 214, distance: 7.8
click at [198, 215] on td at bounding box center [229, 204] width 75 height 22
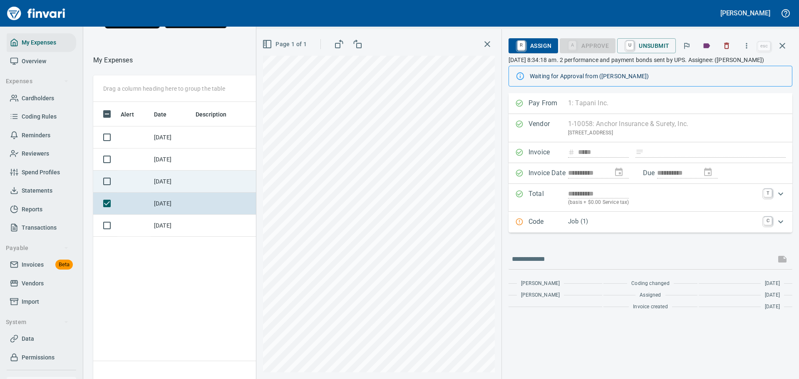
click at [194, 193] on td at bounding box center [229, 182] width 75 height 22
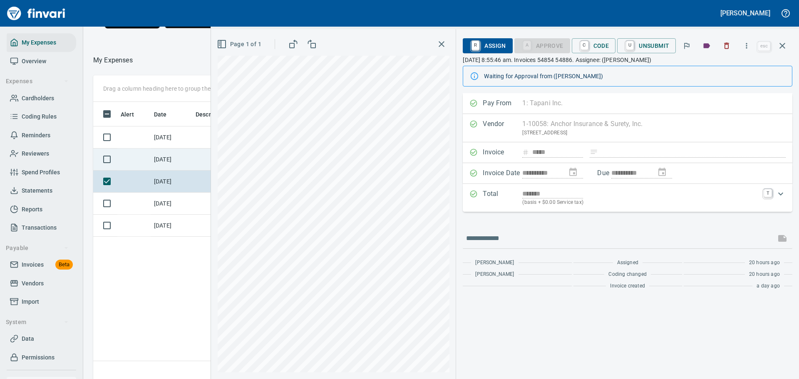
click at [192, 171] on td at bounding box center [229, 160] width 75 height 22
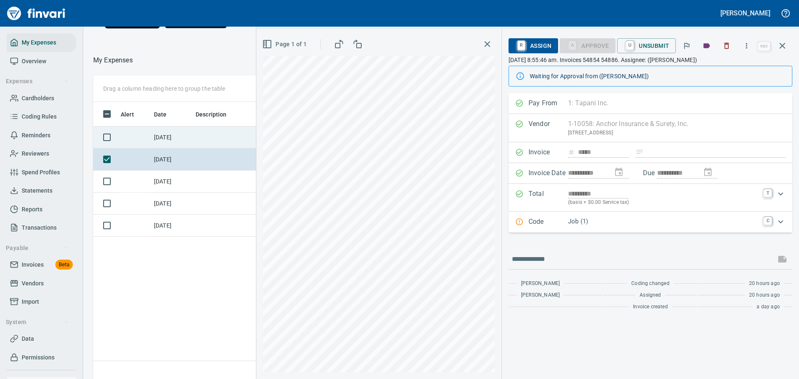
click at [189, 147] on td "[DATE]" at bounding box center [172, 138] width 42 height 22
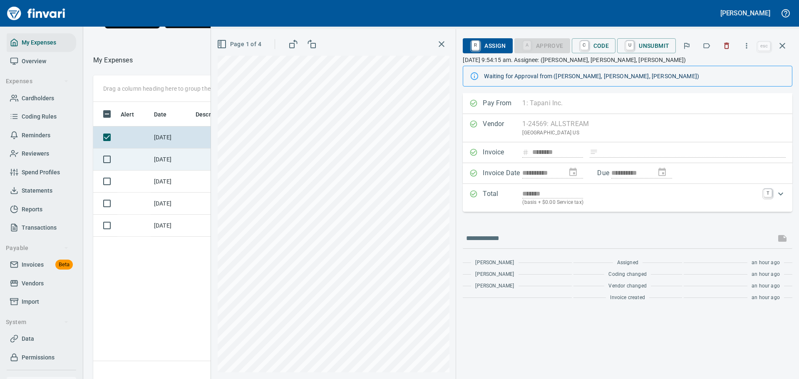
click at [190, 171] on td "[DATE]" at bounding box center [172, 160] width 42 height 22
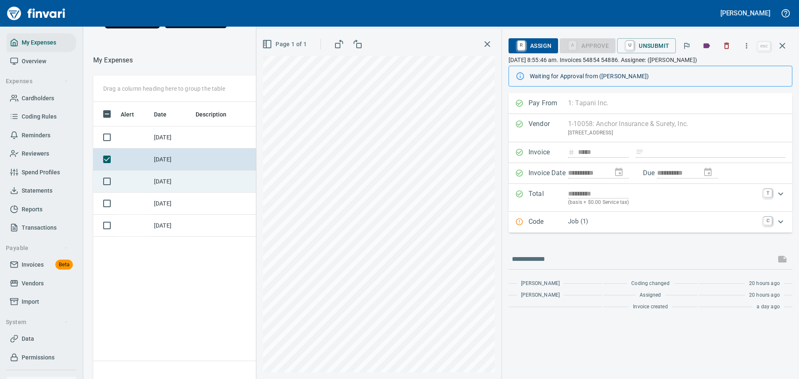
click at [194, 191] on td at bounding box center [229, 182] width 75 height 22
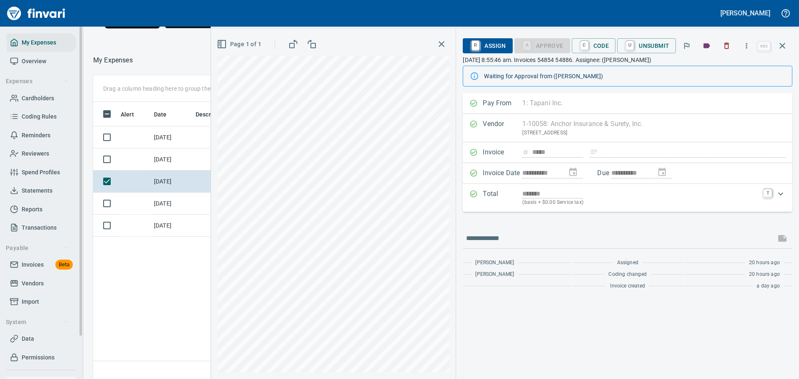
click at [34, 282] on span "Vendors" at bounding box center [33, 284] width 22 height 10
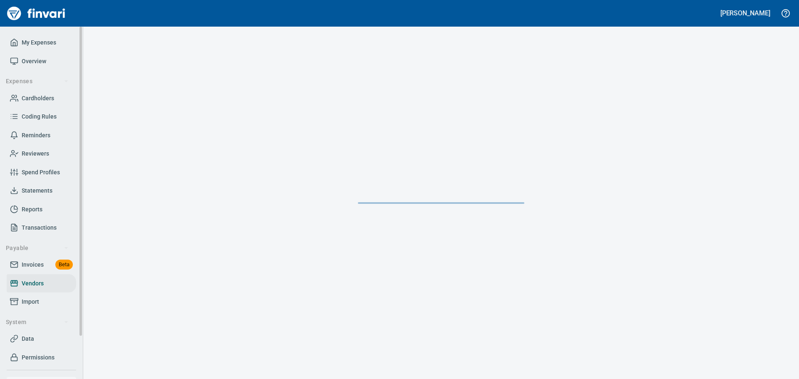
click at [24, 259] on link "Invoices Beta" at bounding box center [42, 265] width 70 height 19
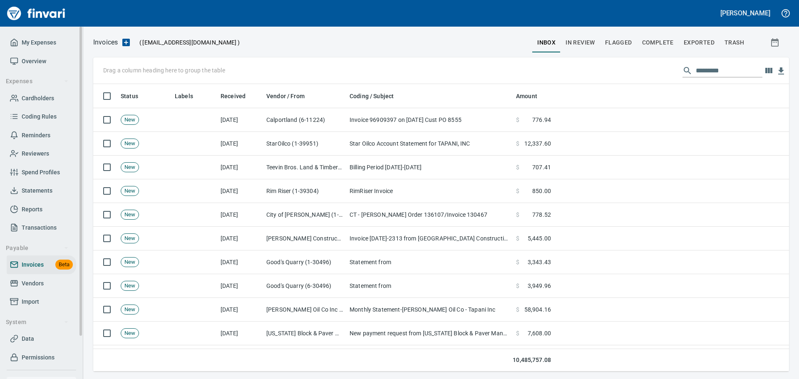
click at [43, 99] on span "Cardholders" at bounding box center [38, 98] width 32 height 10
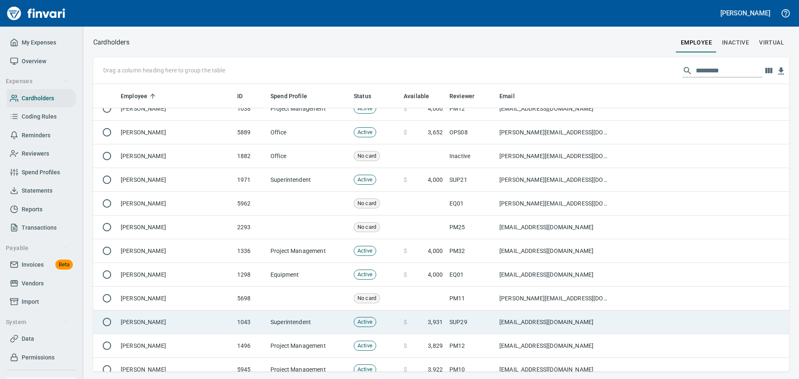
scroll to position [718, 0]
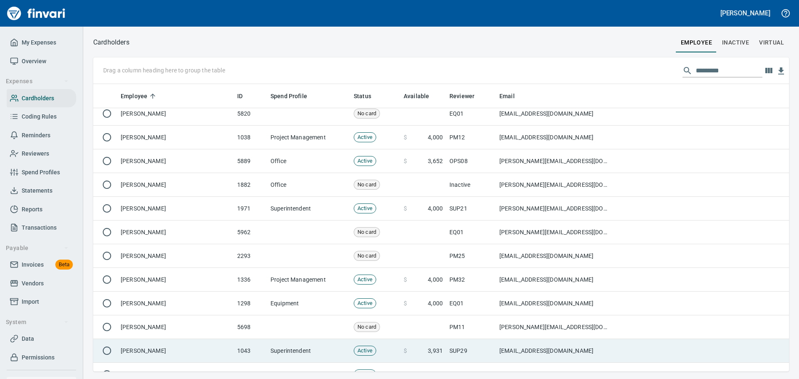
drag, startPoint x: 392, startPoint y: 45, endPoint x: 406, endPoint y: 42, distance: 14.0
click at [392, 45] on div at bounding box center [402, 42] width 547 height 20
